Goal: Obtain resource: Download file/media

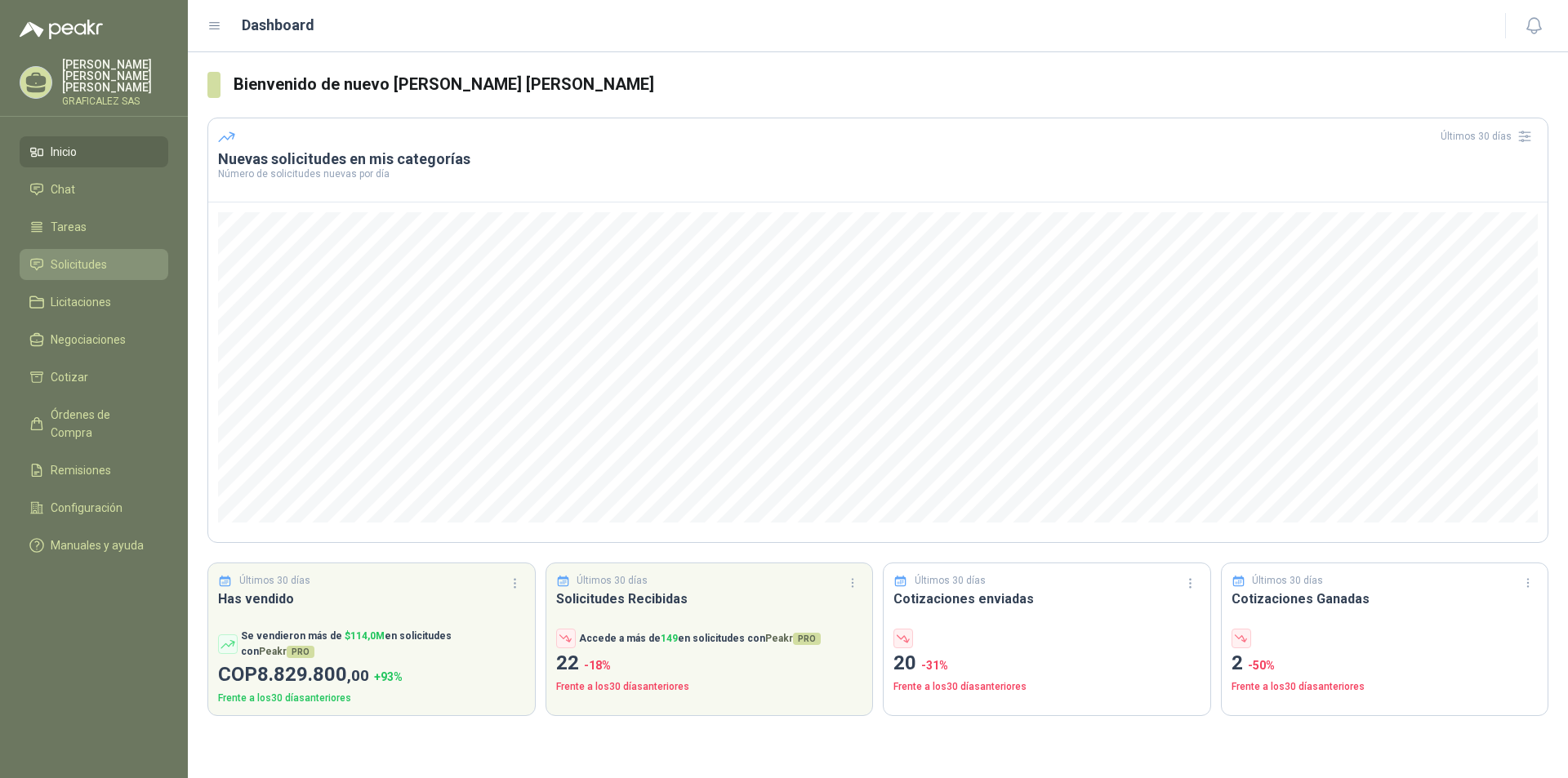
click at [71, 259] on span "Solicitudes" at bounding box center [78, 265] width 56 height 18
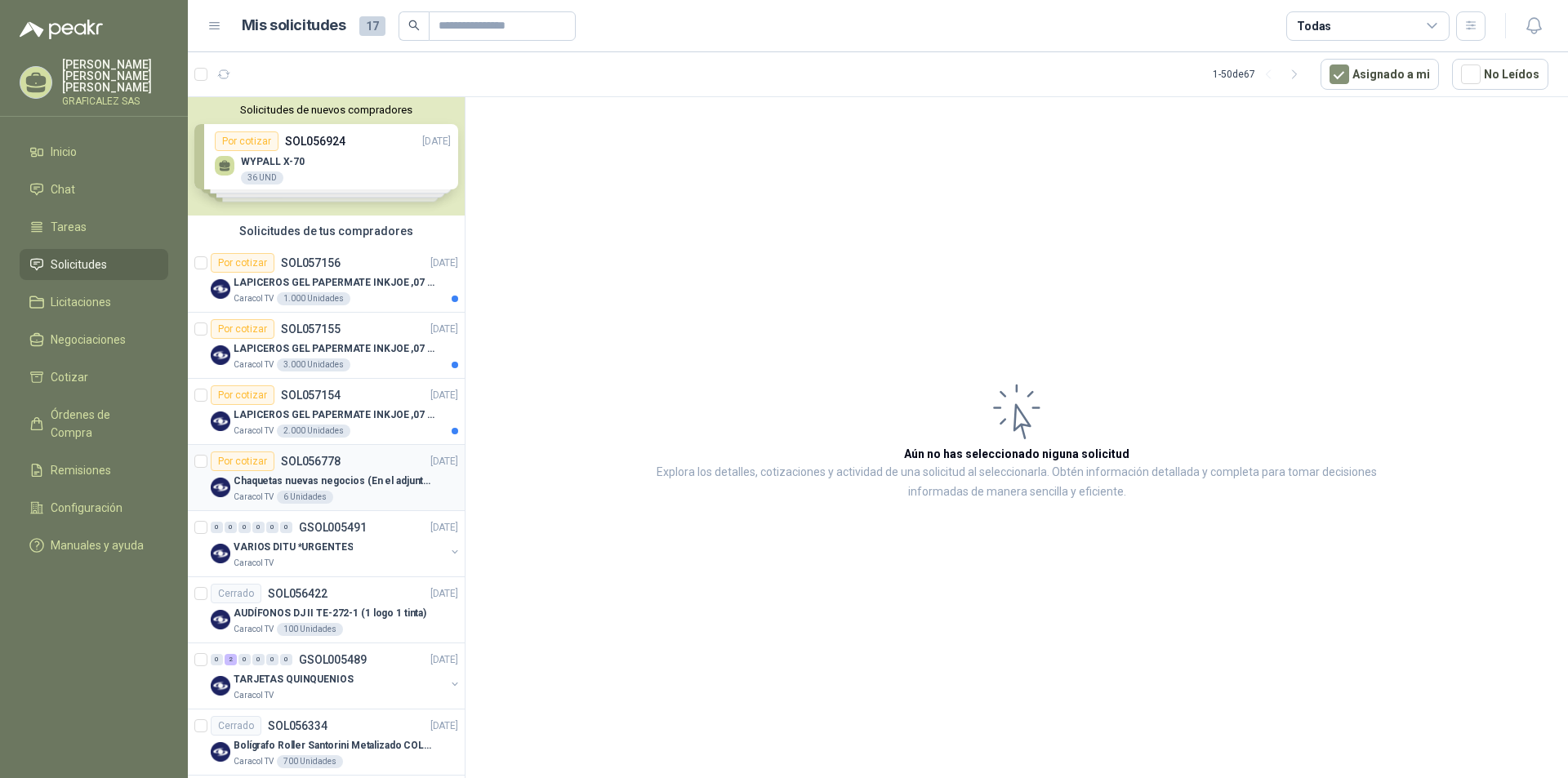
scroll to position [82, 0]
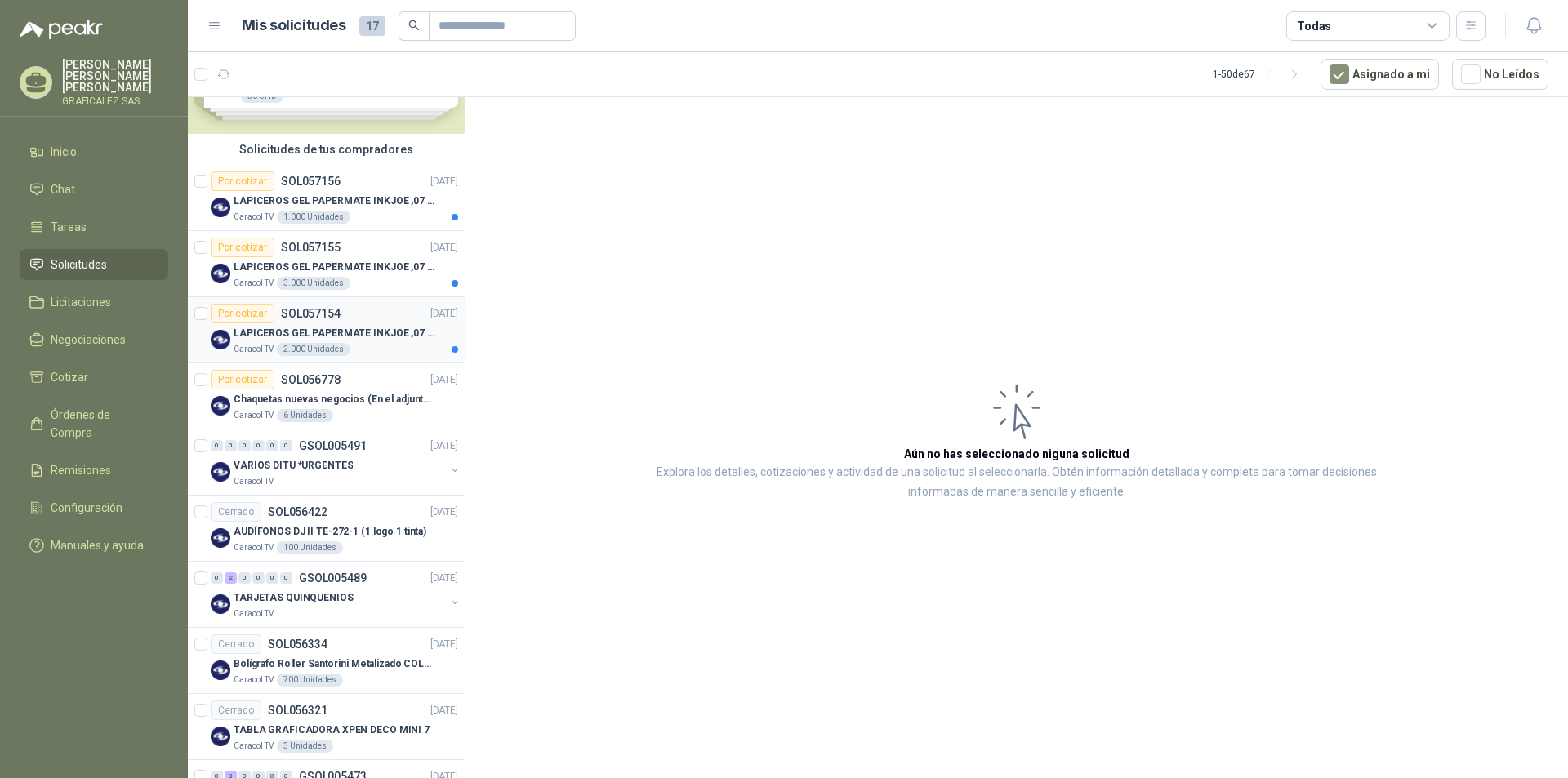
click at [378, 347] on div "Caracol TV 2.000 Unidades" at bounding box center [346, 349] width 225 height 13
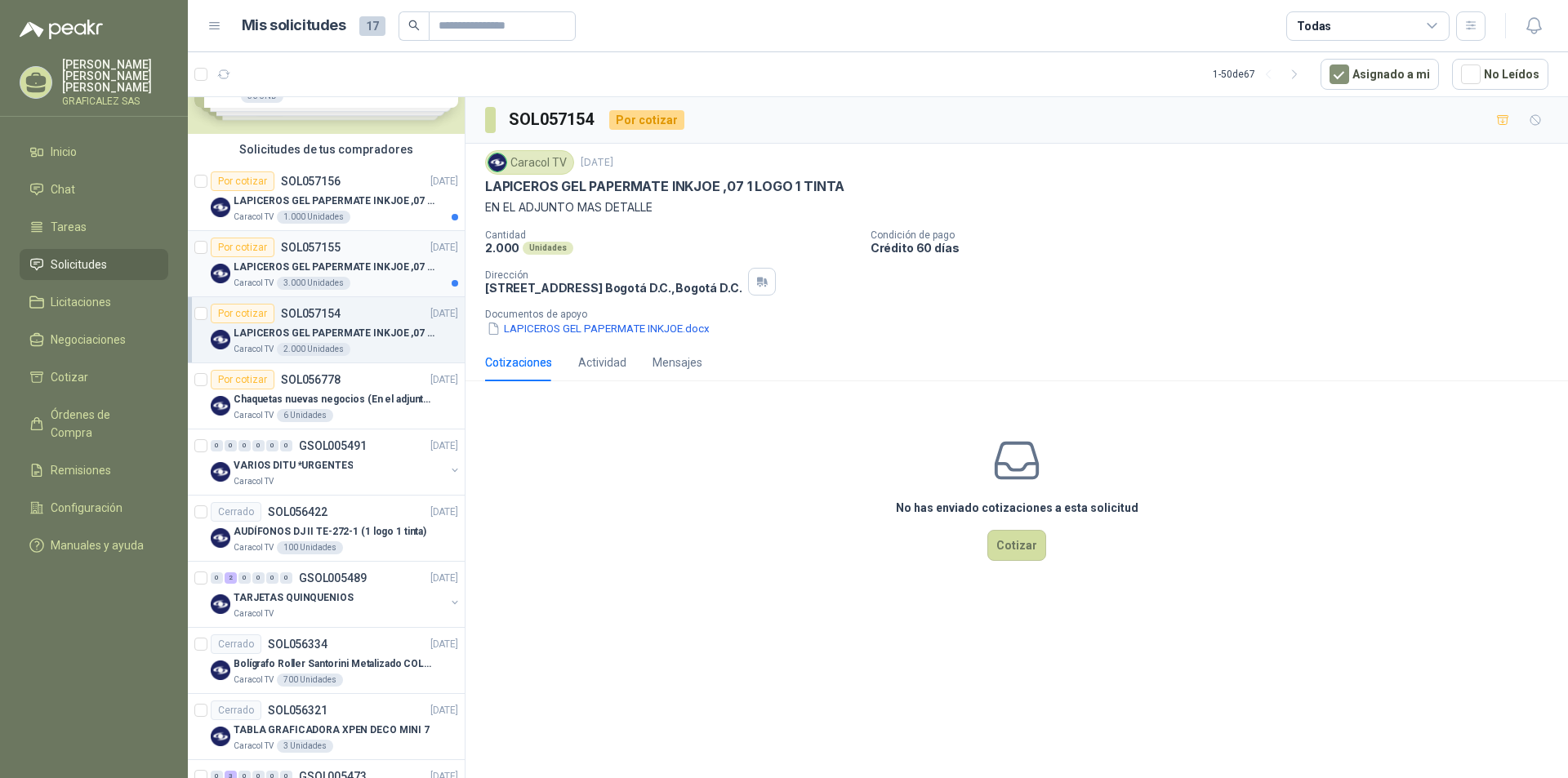
click at [370, 282] on div "Caracol TV 3.000 Unidades" at bounding box center [346, 283] width 225 height 13
click at [618, 330] on button "LAPICEROS GEL PAPERMATE INKJOE.docx" at bounding box center [598, 328] width 226 height 17
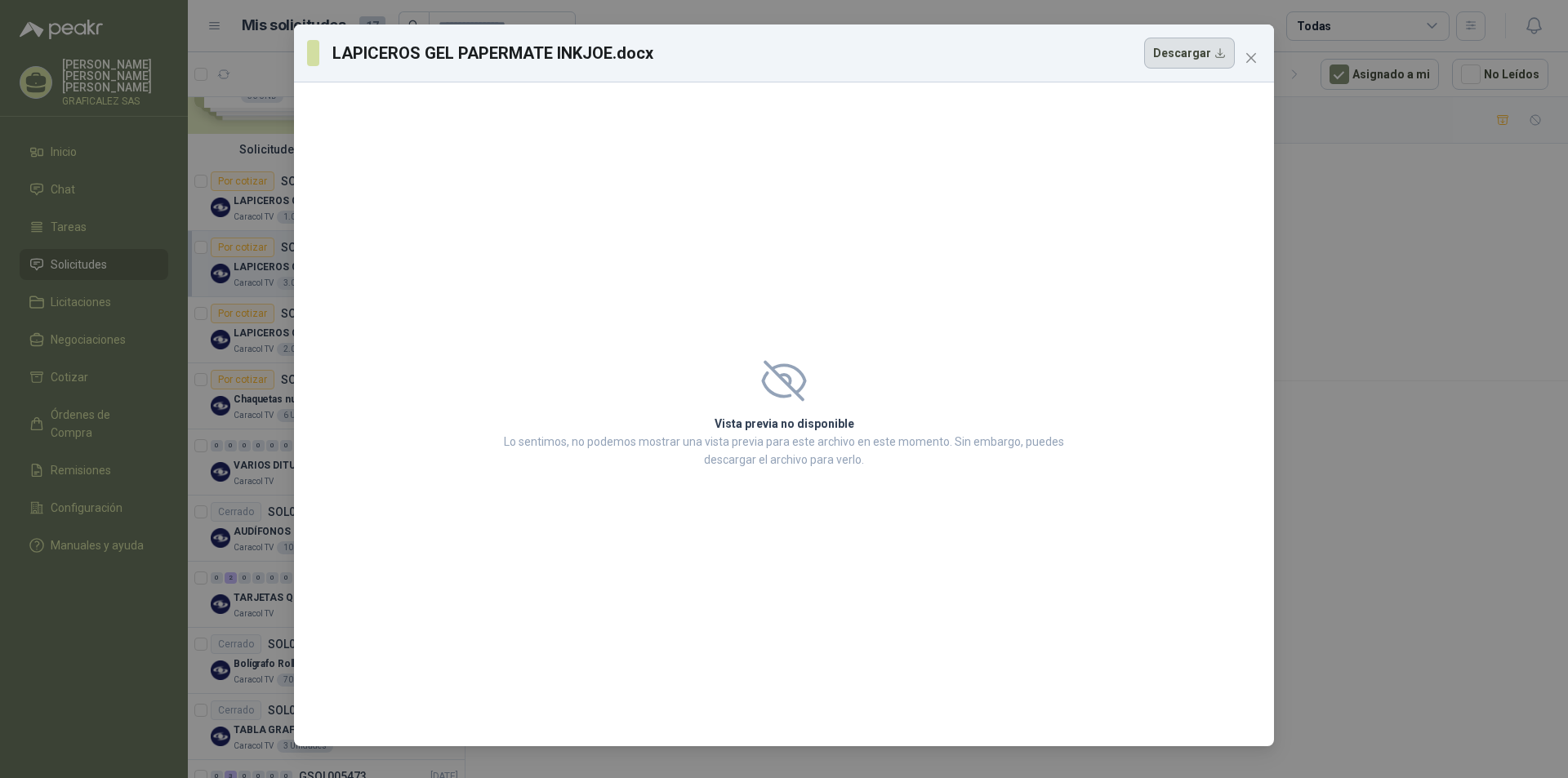
click at [1180, 46] on button "Descargar" at bounding box center [1189, 53] width 91 height 31
click at [1248, 62] on icon "close" at bounding box center [1251, 58] width 10 height 10
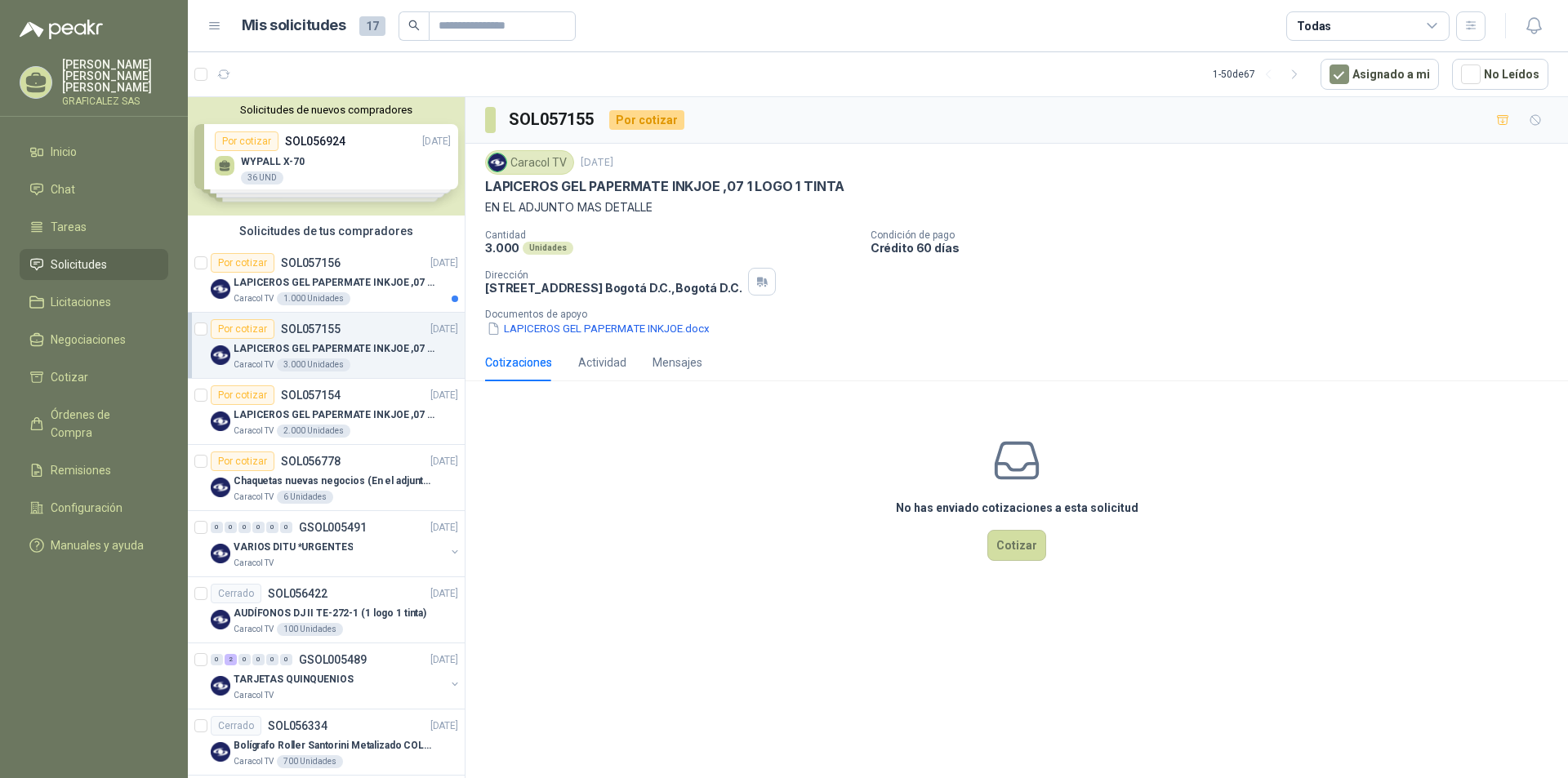
click at [406, 164] on div "Solicitudes de nuevos compradores Por cotizar SOL056924 22/09/25 WYPALL X-70 36…" at bounding box center [326, 156] width 277 height 118
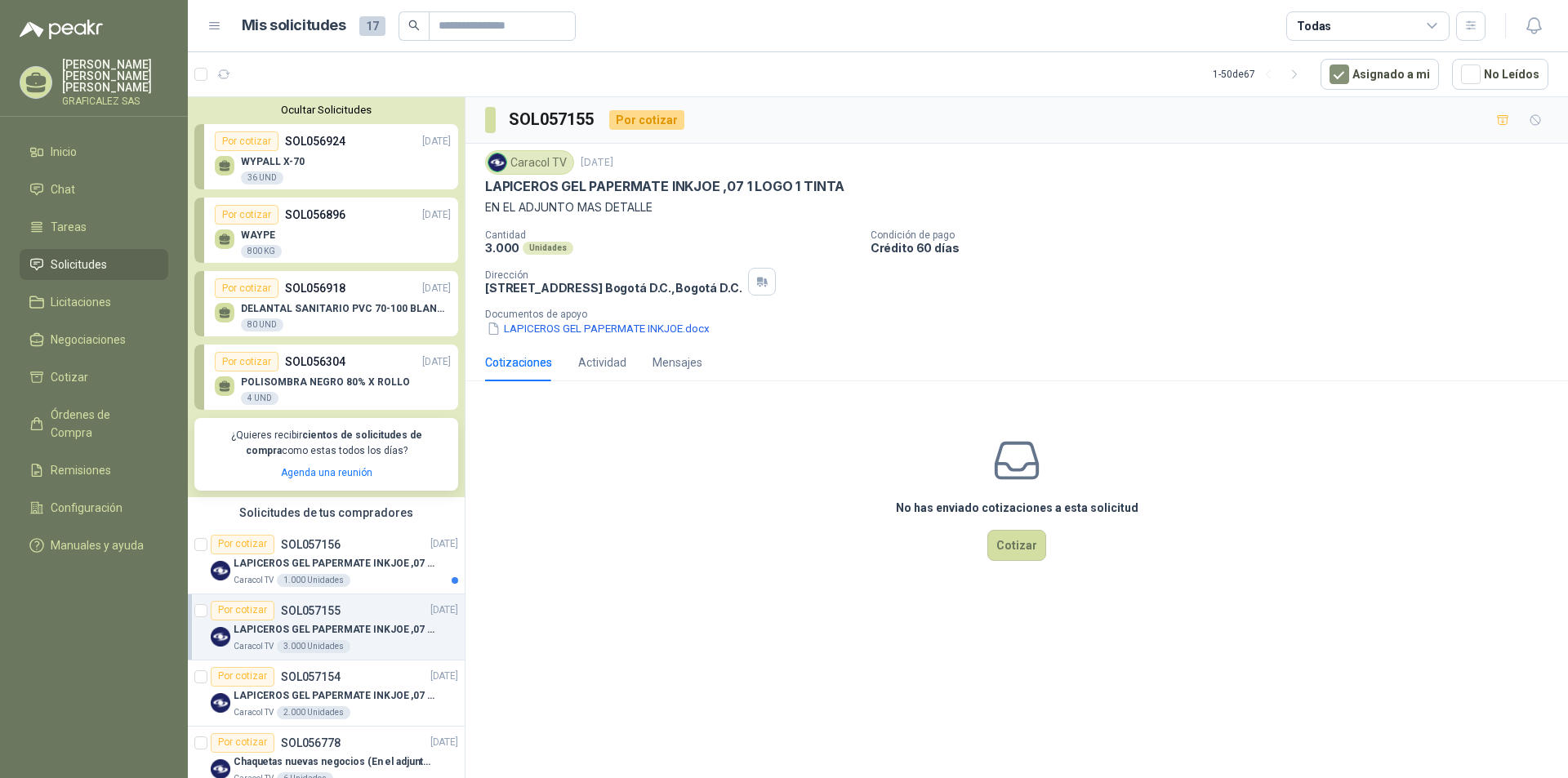
click at [355, 369] on div "Por cotizar SOL056304 16/09/25" at bounding box center [332, 361] width 236 height 19
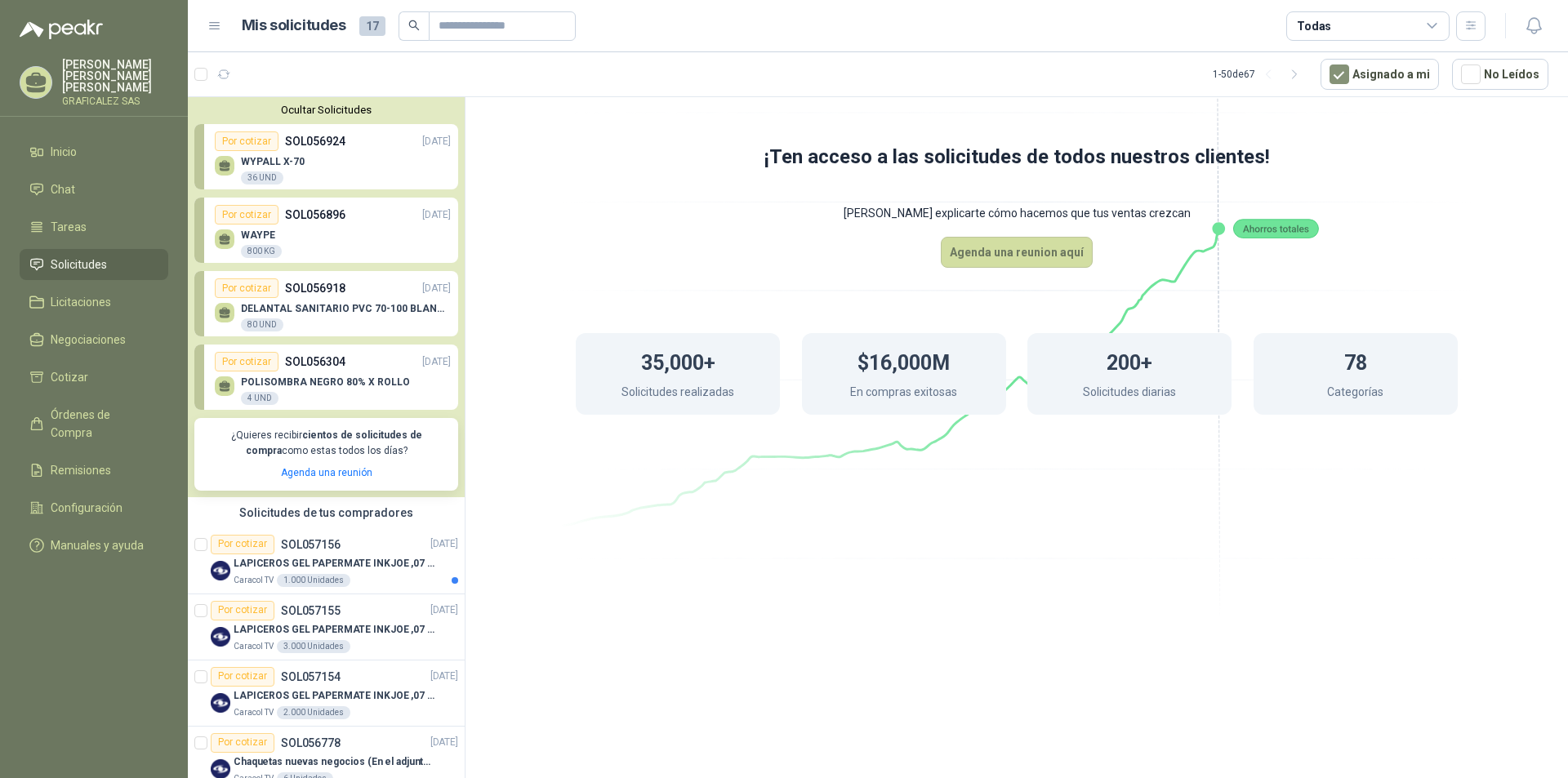
click at [103, 249] on link "Solicitudes" at bounding box center [94, 265] width 149 height 31
